Goal: Information Seeking & Learning: Learn about a topic

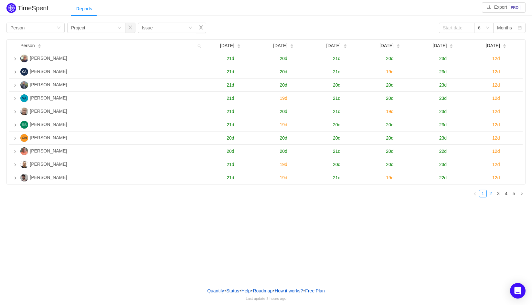
click at [491, 195] on link "2" at bounding box center [490, 193] width 7 height 7
click at [499, 195] on link "3" at bounding box center [498, 193] width 7 height 7
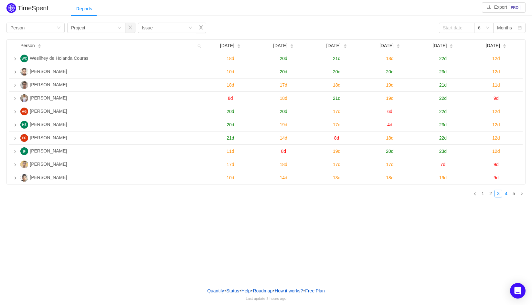
click at [505, 195] on link "4" at bounding box center [506, 193] width 7 height 7
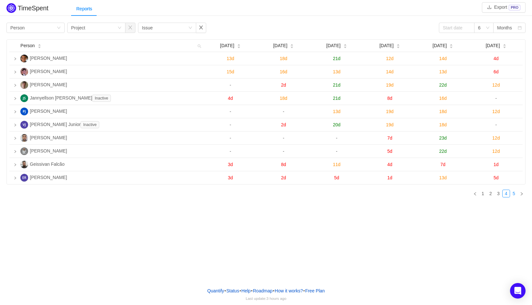
click at [512, 195] on link "5" at bounding box center [513, 193] width 7 height 7
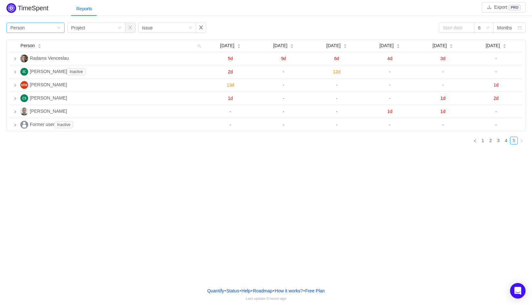
click at [41, 29] on div "Group by Person" at bounding box center [33, 28] width 46 height 10
click at [482, 140] on link "1" at bounding box center [482, 140] width 7 height 7
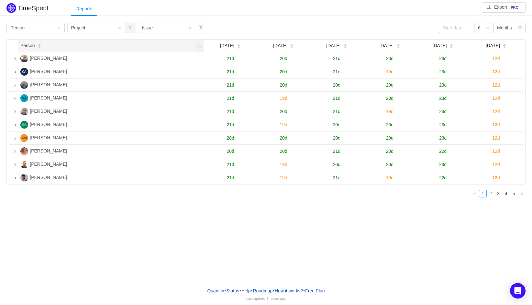
click at [37, 47] on icon "icon: caret-down" at bounding box center [39, 48] width 4 height 4
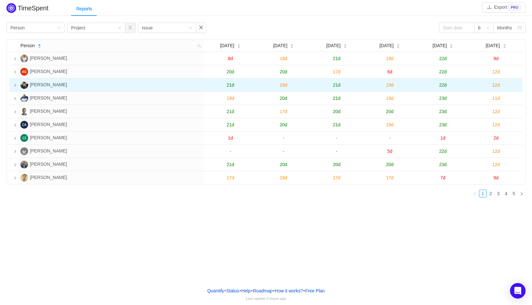
click at [12, 86] on td at bounding box center [13, 85] width 8 height 13
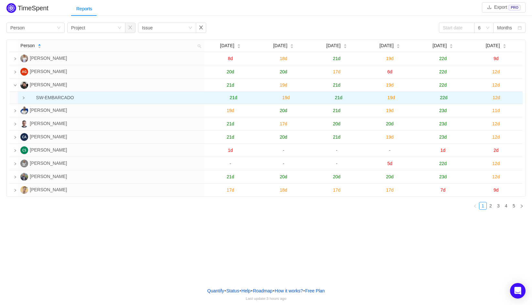
click at [23, 100] on td at bounding box center [20, 98] width 5 height 12
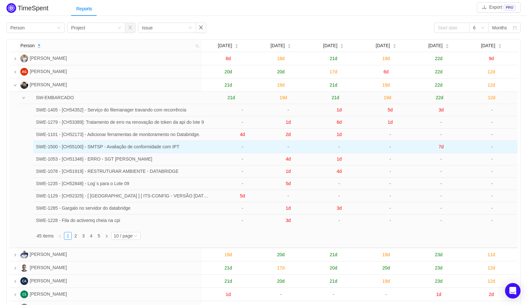
click at [442, 148] on span "7d" at bounding box center [441, 146] width 5 height 5
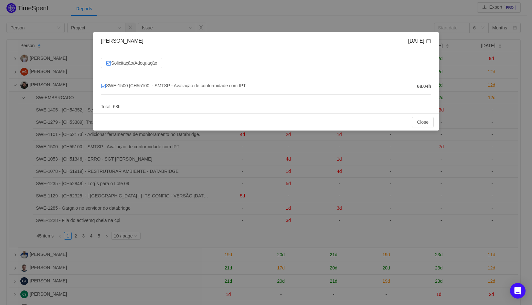
drag, startPoint x: 179, startPoint y: 86, endPoint x: 155, endPoint y: 96, distance: 26.1
click at [156, 99] on div "SWE-1500 [CH55100] - SMTSP - Avaliação de conformidade com IPT 68.04h Total: 68h" at bounding box center [266, 91] width 330 height 27
click at [148, 87] on span "SWE-1500 [CH55100] - SMTSP - Avaliação de conformidade com IPT" at bounding box center [173, 85] width 145 height 5
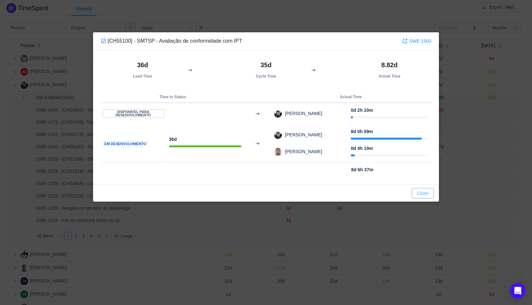
click at [426, 191] on button "Close" at bounding box center [423, 193] width 22 height 10
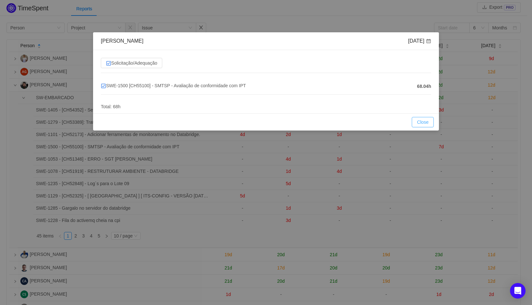
click at [425, 124] on button "Close" at bounding box center [423, 122] width 22 height 10
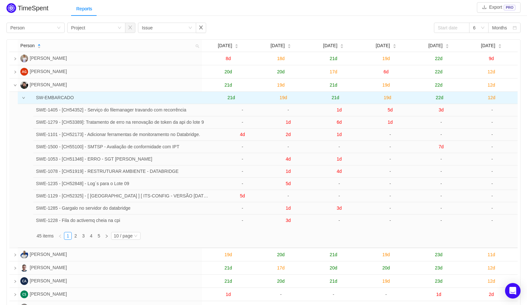
click at [495, 98] on span "12d" at bounding box center [491, 97] width 7 height 5
click at [489, 99] on span "12d" at bounding box center [491, 97] width 7 height 5
